Goal: Find specific page/section: Find specific page/section

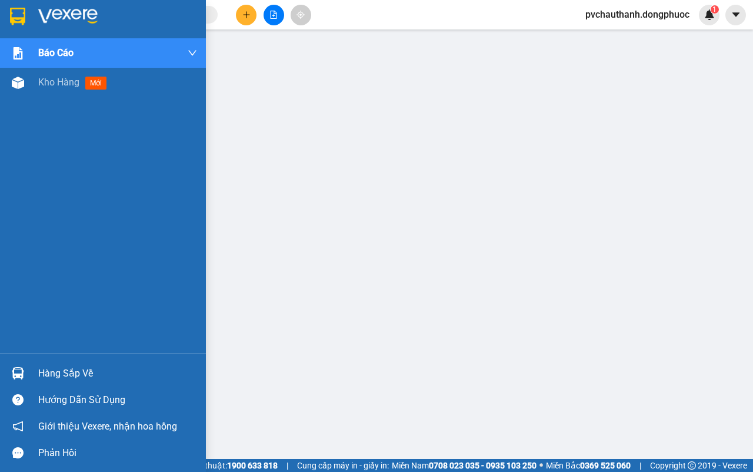
click at [52, 374] on div "Hàng sắp về" at bounding box center [117, 373] width 159 height 18
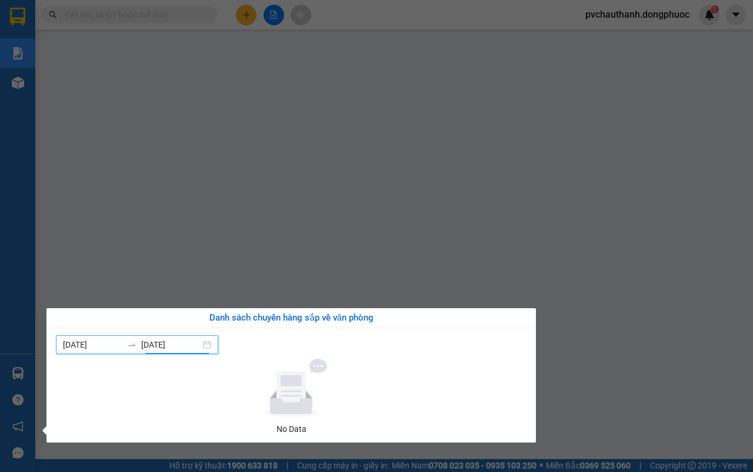
click at [148, 340] on input "12/08/2025" at bounding box center [170, 344] width 59 height 13
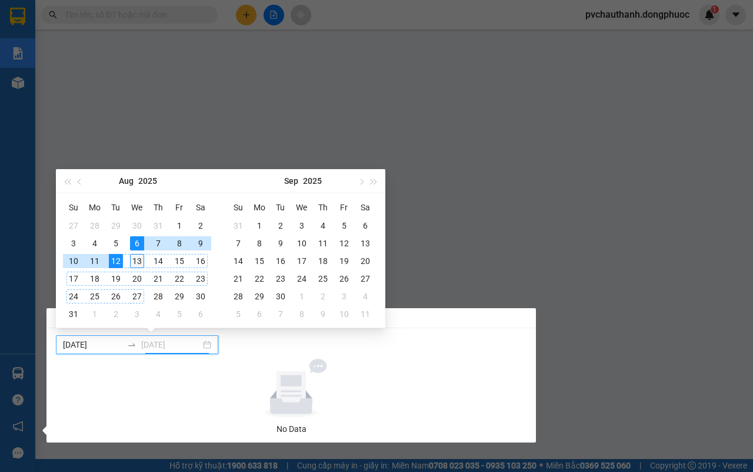
type input "13/08/2025"
click at [137, 256] on div "13" at bounding box center [137, 261] width 14 height 14
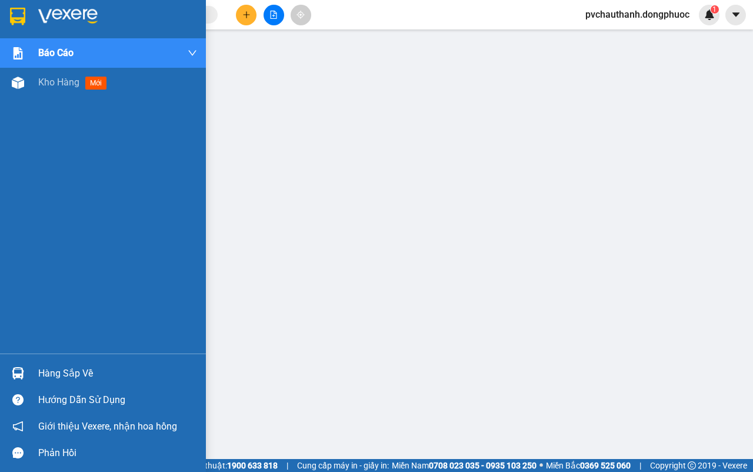
click at [65, 383] on div "Hàng sắp về" at bounding box center [103, 373] width 206 height 26
click at [39, 79] on span "Kho hàng" at bounding box center [58, 82] width 41 height 11
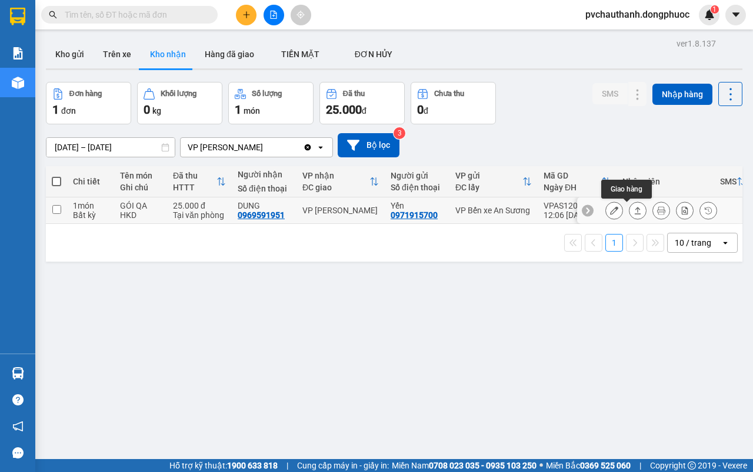
click at [634, 210] on icon at bounding box center [638, 210] width 8 height 8
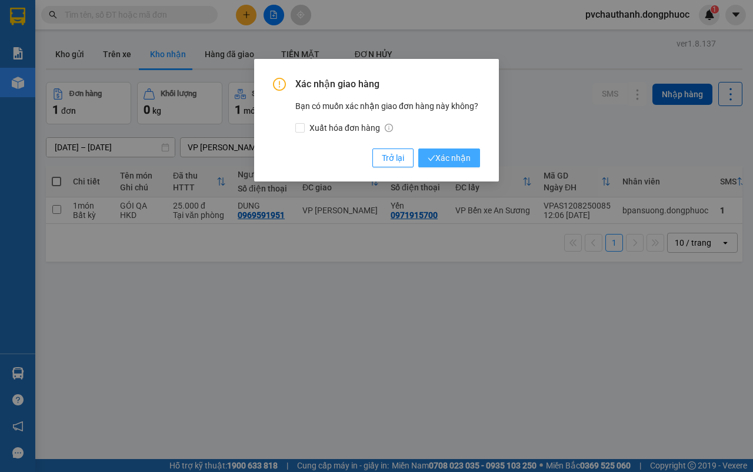
drag, startPoint x: 466, startPoint y: 154, endPoint x: 456, endPoint y: 161, distance: 12.2
click at [466, 154] on span "Xác nhận" at bounding box center [449, 157] width 43 height 13
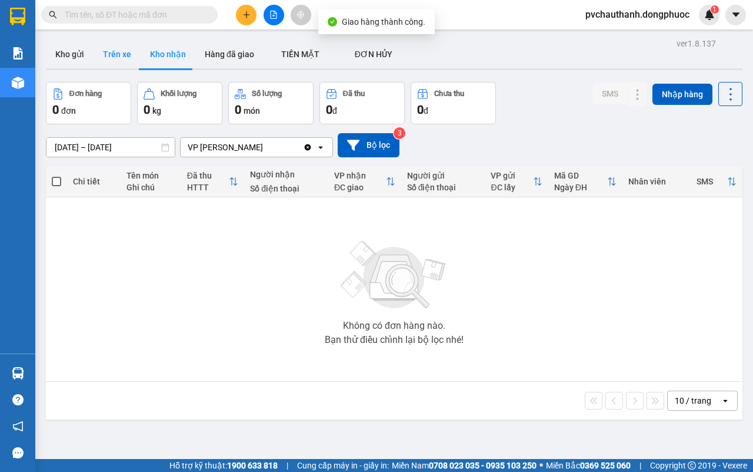
click at [112, 51] on button "Trên xe" at bounding box center [117, 54] width 47 height 28
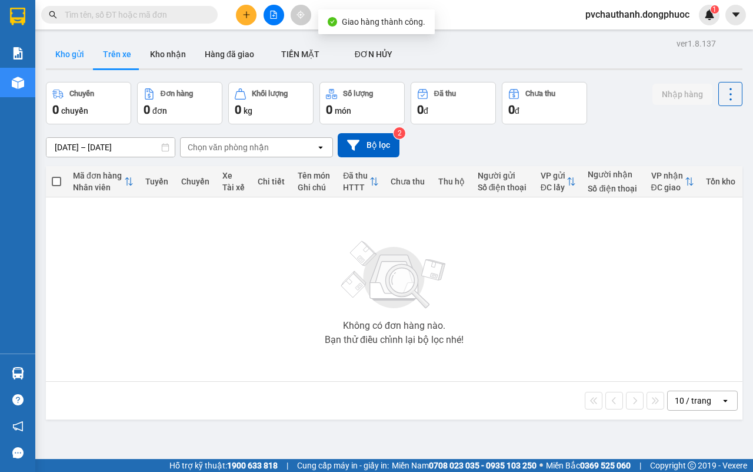
click at [69, 60] on button "Kho gửi" at bounding box center [70, 54] width 48 height 28
